Goal: Obtain resource: Download file/media

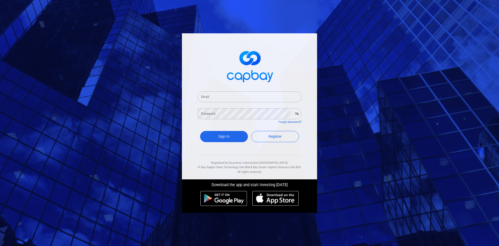
click at [213, 98] on input "Email" at bounding box center [250, 96] width 104 height 11
type input "[EMAIL_ADDRESS][DOMAIN_NAME]"
click at [200, 131] on button "Sign In" at bounding box center [224, 136] width 48 height 11
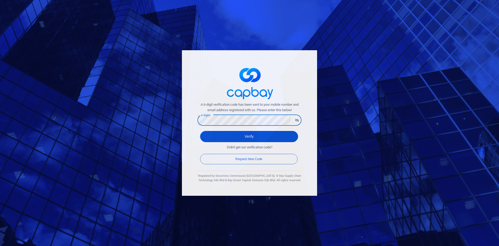
click at [233, 136] on button "Verify" at bounding box center [249, 136] width 98 height 11
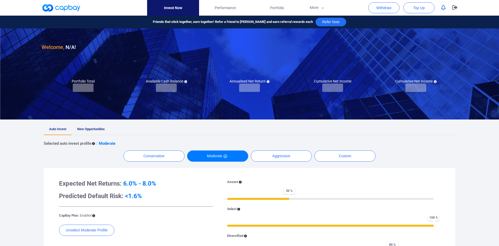
checkbox input "true"
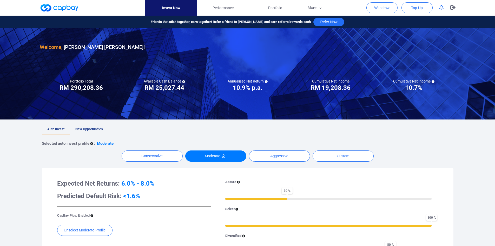
click at [91, 127] on span "New Opportunities" at bounding box center [89, 129] width 28 height 4
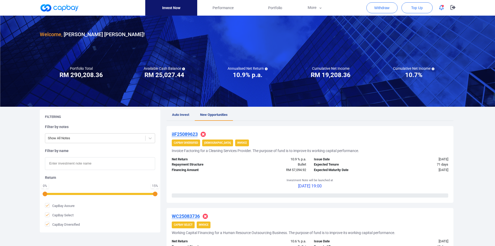
click at [66, 166] on input "text" at bounding box center [100, 163] width 110 height 13
paste input "WC25089851"
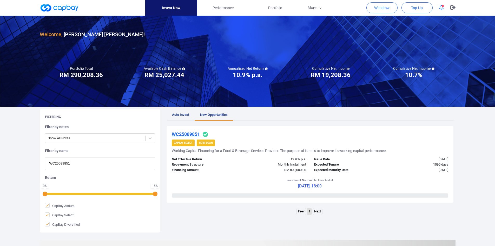
type input "WC25089851"
click at [187, 131] on h4 "WC25089851" at bounding box center [186, 134] width 28 height 6
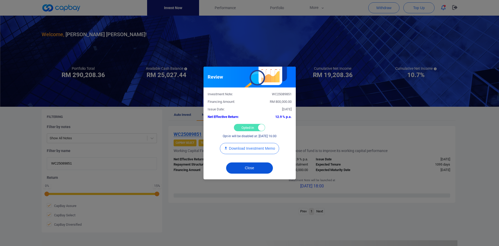
click at [252, 165] on button "Close" at bounding box center [249, 167] width 47 height 11
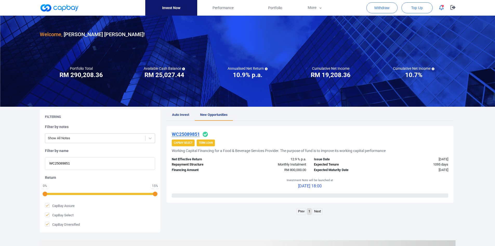
click at [194, 134] on u "WC25089851" at bounding box center [186, 133] width 28 height 5
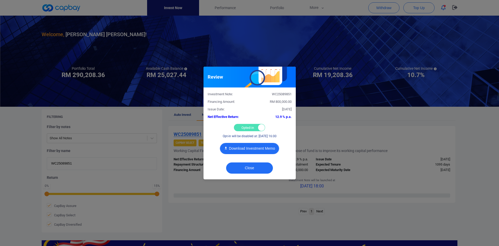
click at [255, 147] on button "Download Investment Memo" at bounding box center [249, 148] width 59 height 11
click at [248, 171] on button "Close" at bounding box center [249, 167] width 47 height 11
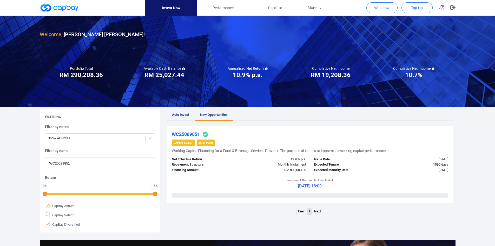
click at [192, 134] on u "WC25089851" at bounding box center [186, 133] width 28 height 5
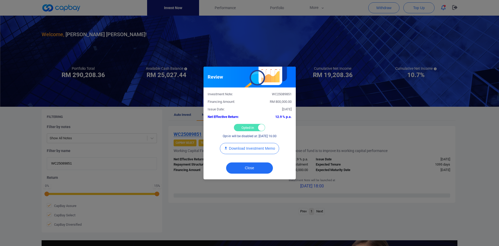
click at [243, 129] on div "Opted-in Opted-out" at bounding box center [249, 127] width 31 height 7
checkbox input "false"
click at [247, 166] on button "Close" at bounding box center [249, 167] width 47 height 11
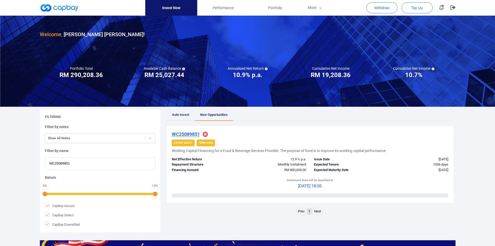
click at [182, 113] on span "Auto Invest" at bounding box center [180, 115] width 17 height 4
